Goal: Transaction & Acquisition: Purchase product/service

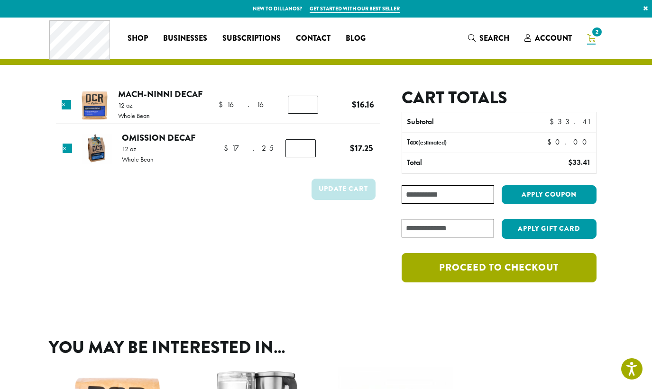
click at [491, 267] on link "Proceed to checkout" at bounding box center [499, 267] width 194 height 29
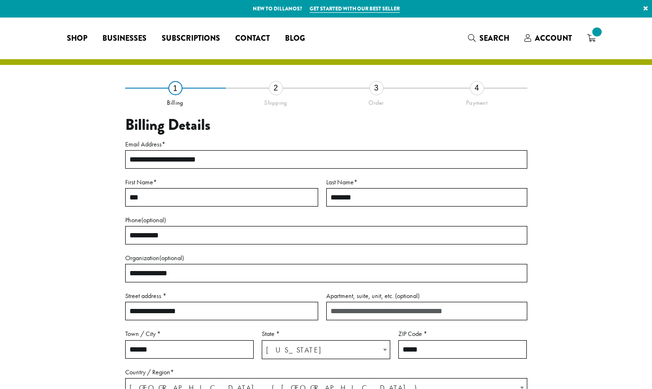
select select "**"
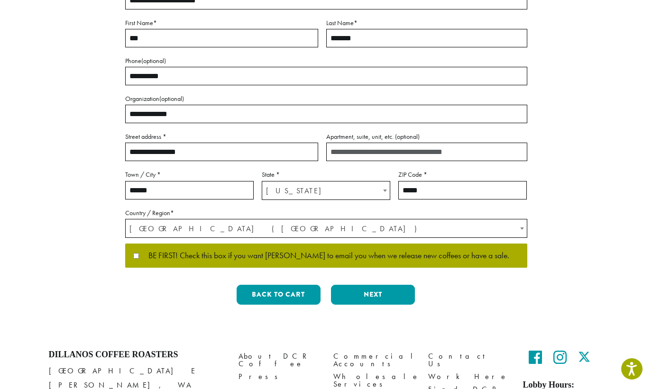
scroll to position [166, 0]
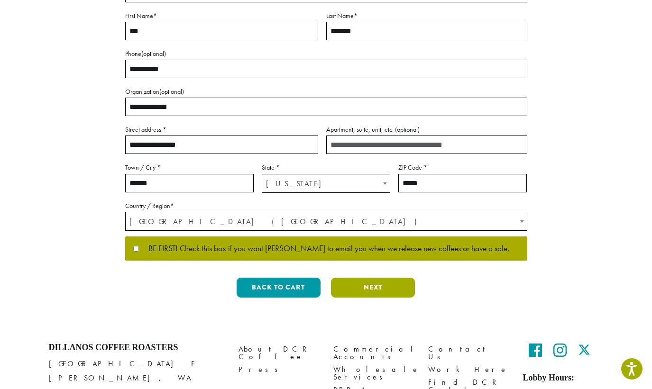
click at [363, 291] on button "Next" at bounding box center [373, 288] width 84 height 20
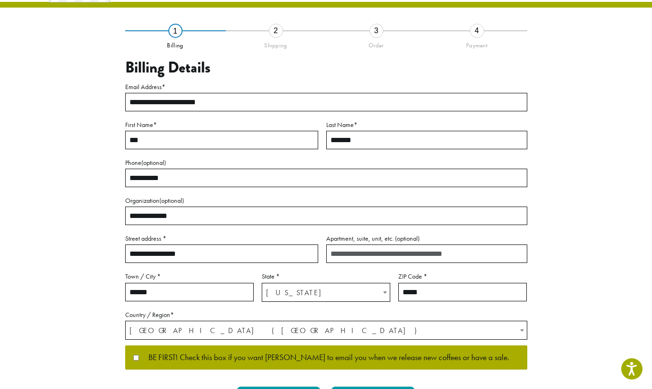
scroll to position [10, 0]
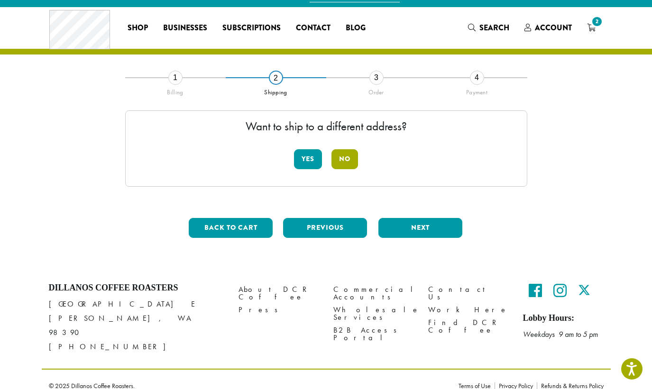
click at [344, 159] on button "No" at bounding box center [344, 159] width 27 height 20
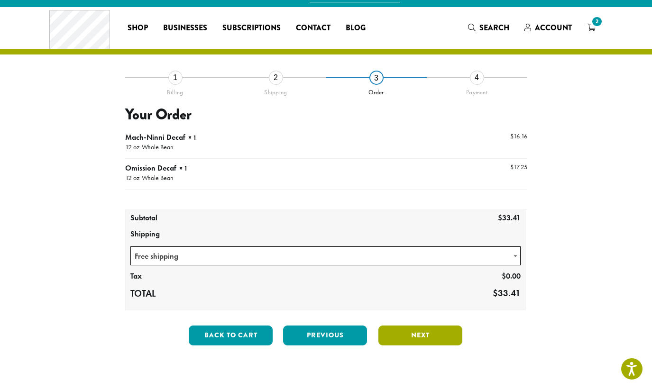
click at [416, 334] on button "Next" at bounding box center [420, 336] width 84 height 20
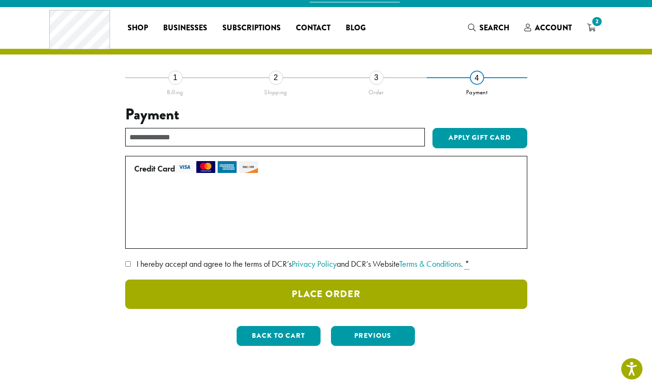
click at [360, 289] on button "Place Order" at bounding box center [326, 294] width 402 height 29
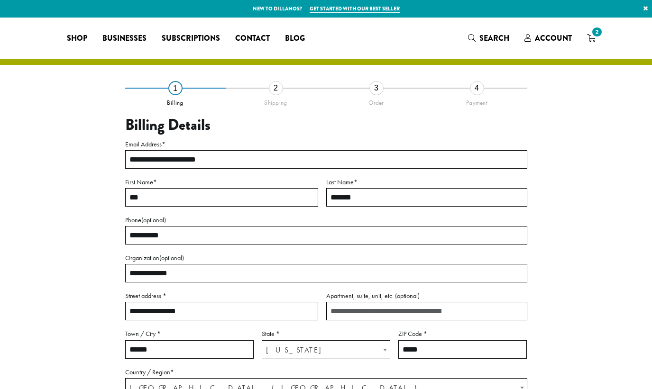
select select "**"
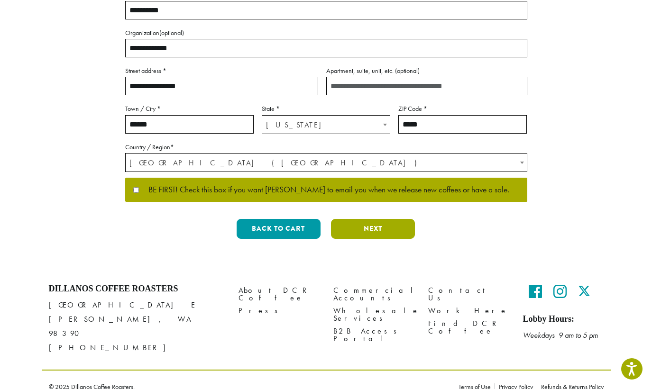
click at [368, 229] on button "Next" at bounding box center [373, 229] width 84 height 20
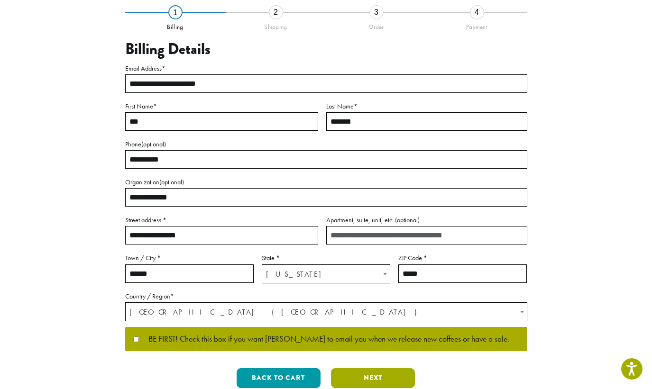
scroll to position [10, 0]
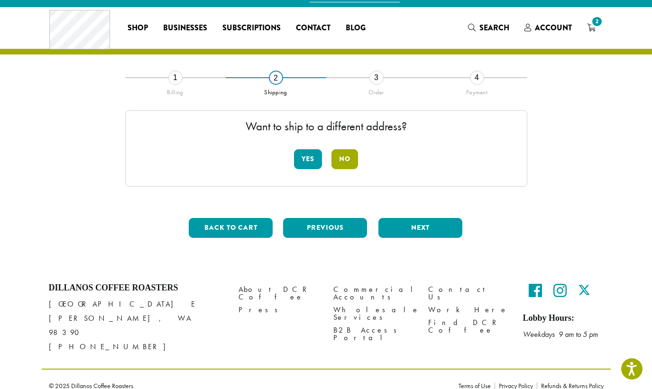
click at [347, 154] on button "No" at bounding box center [344, 159] width 27 height 20
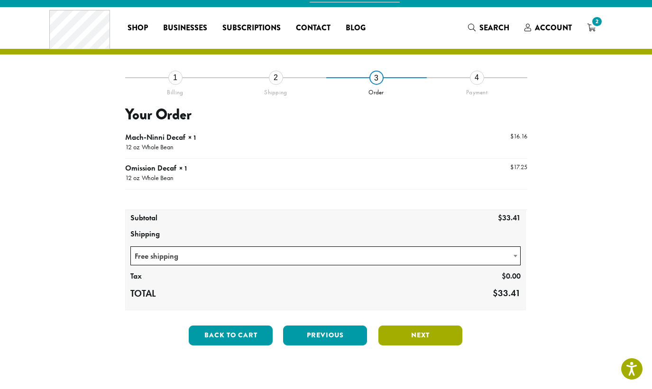
click at [418, 336] on button "Next" at bounding box center [420, 336] width 84 height 20
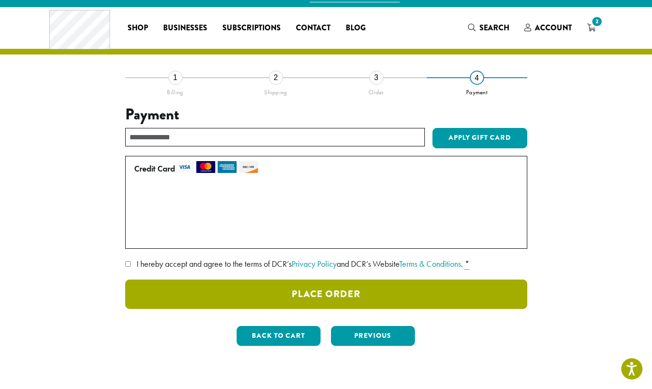
click at [318, 293] on button "Place Order" at bounding box center [326, 294] width 402 height 29
